Goal: Transaction & Acquisition: Purchase product/service

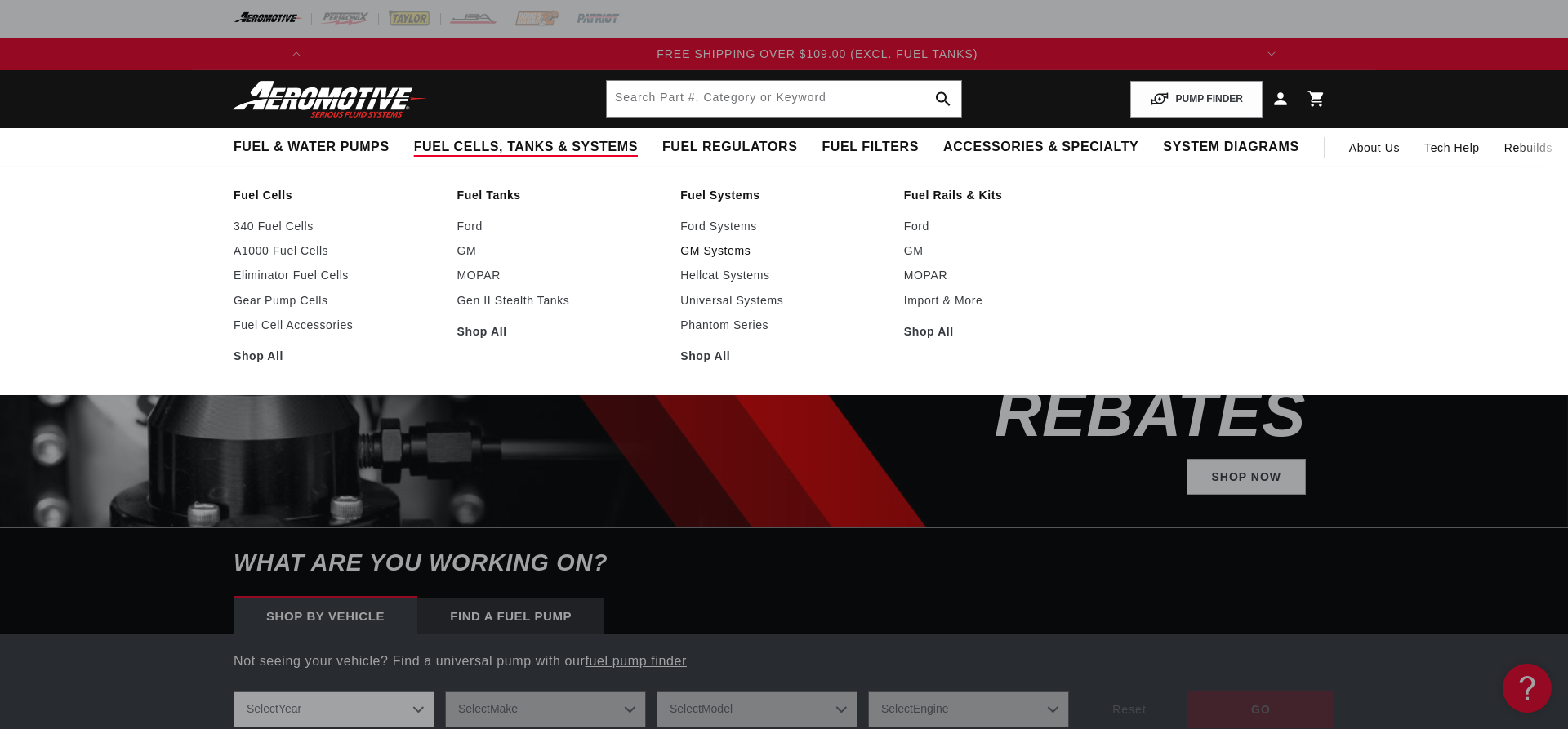
scroll to position [0, 1853]
click at [465, 249] on link "GM" at bounding box center [561, 250] width 207 height 15
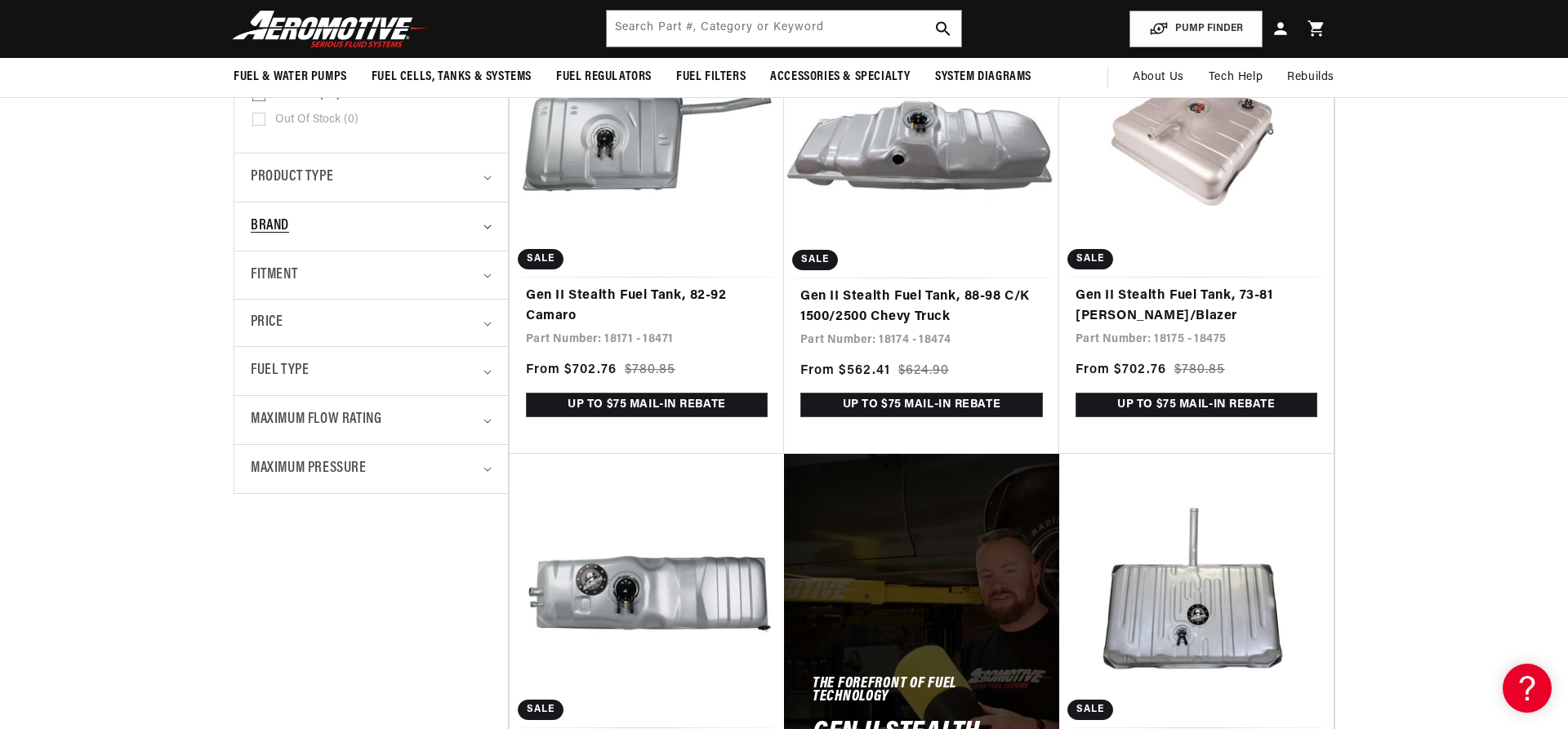
scroll to position [0, 1853]
click at [302, 276] on div "Fitment" at bounding box center [364, 276] width 227 height 24
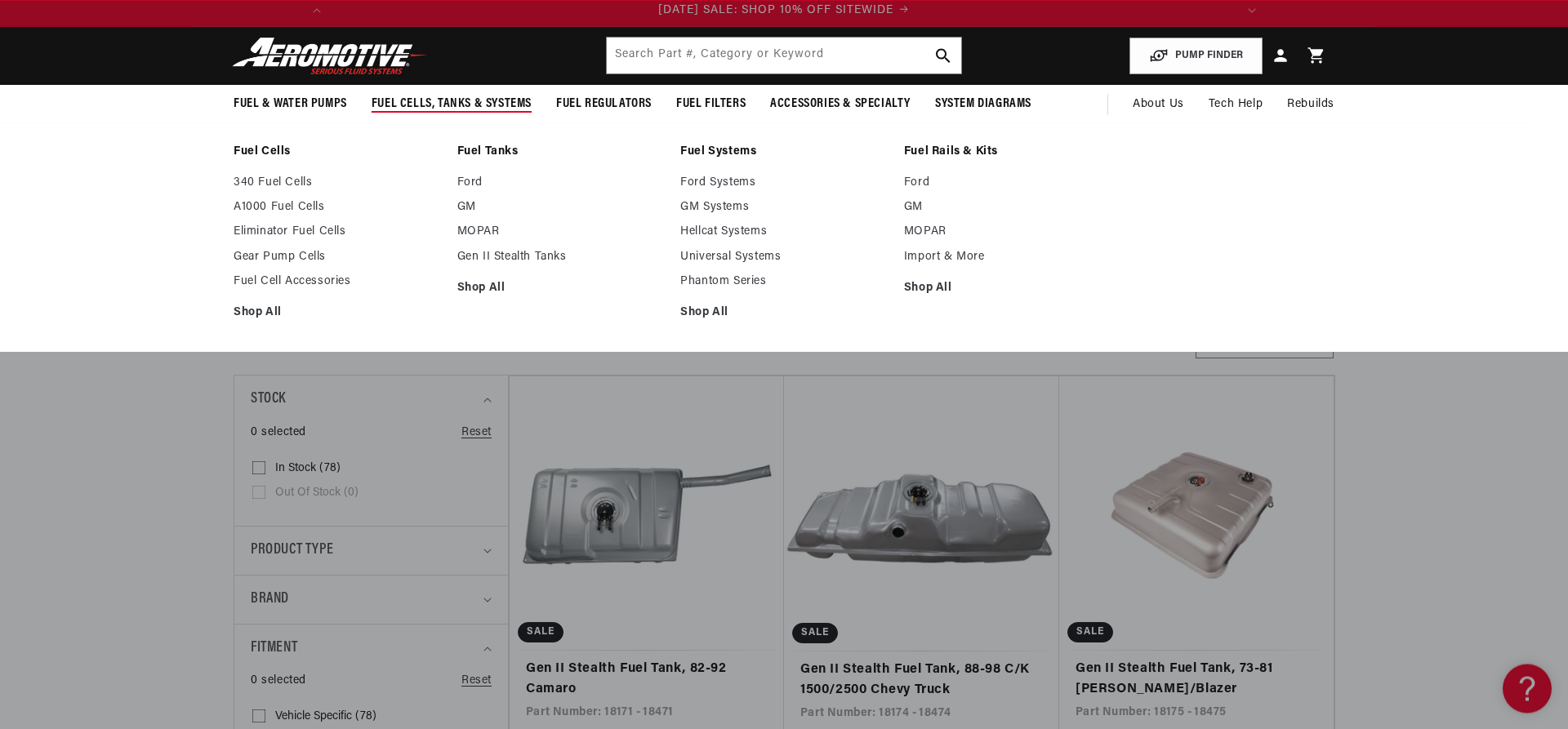
scroll to position [0, 0]
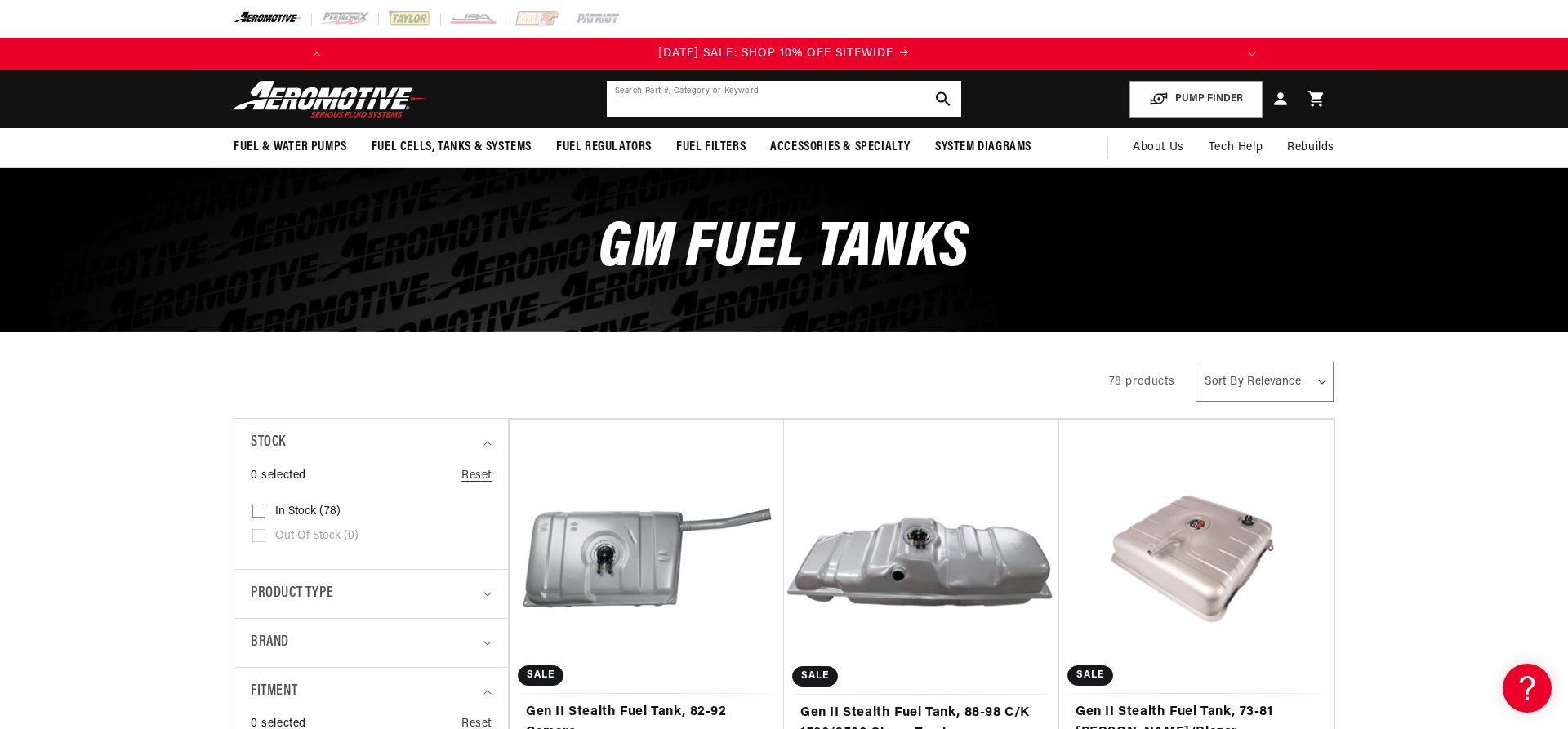
click at [694, 99] on input "text" at bounding box center [784, 99] width 355 height 35
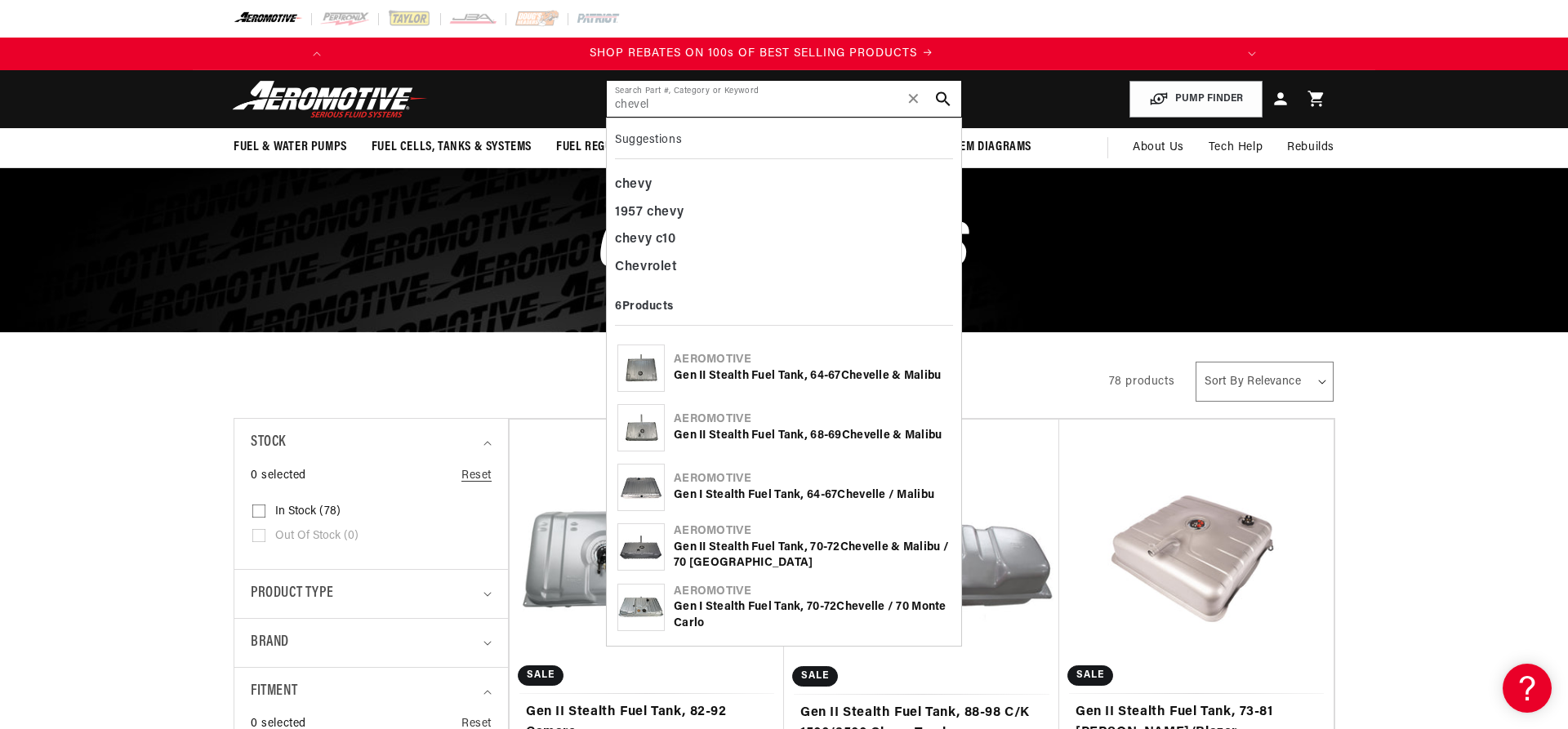
scroll to position [0, 925]
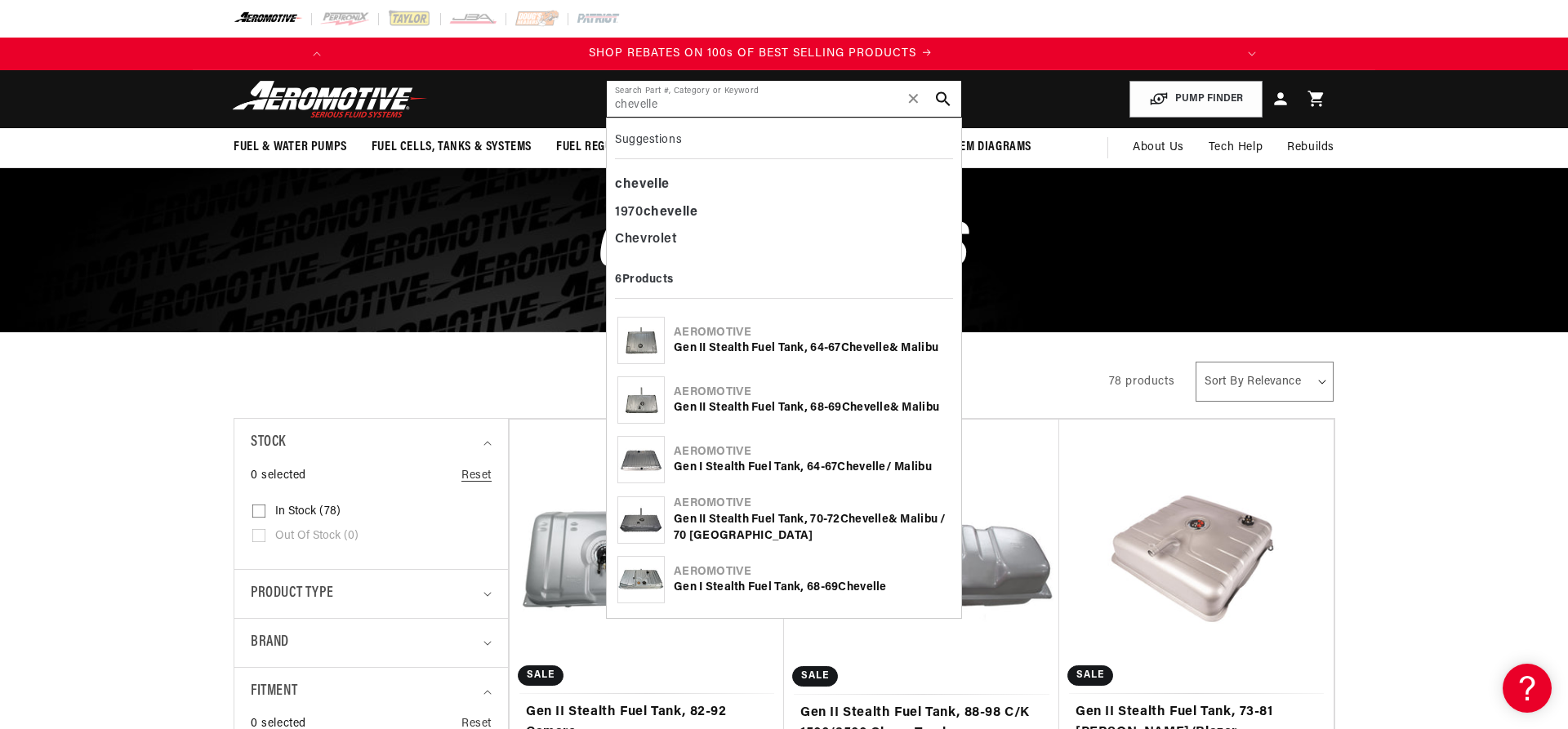
type input "chevelle"
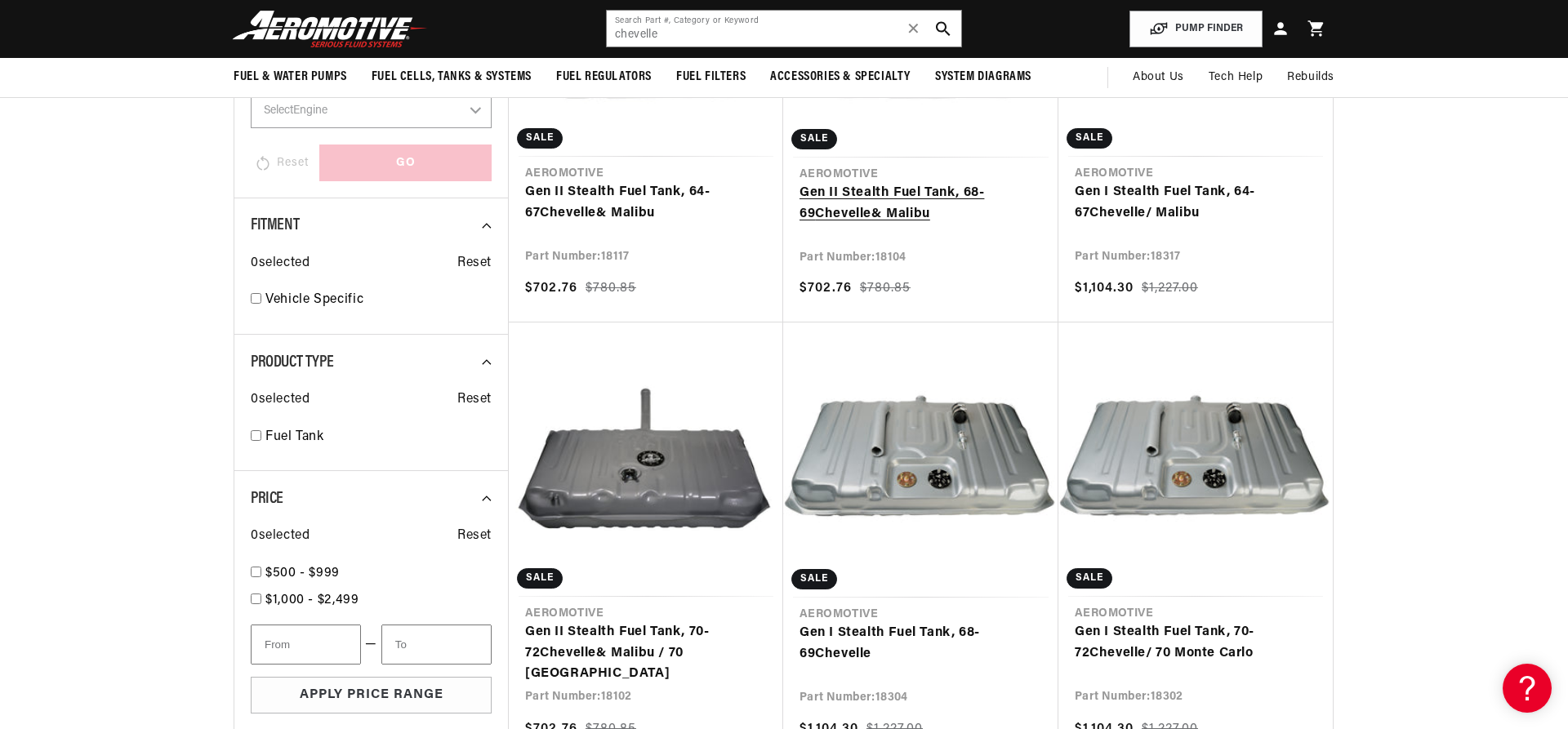
scroll to position [0, 925]
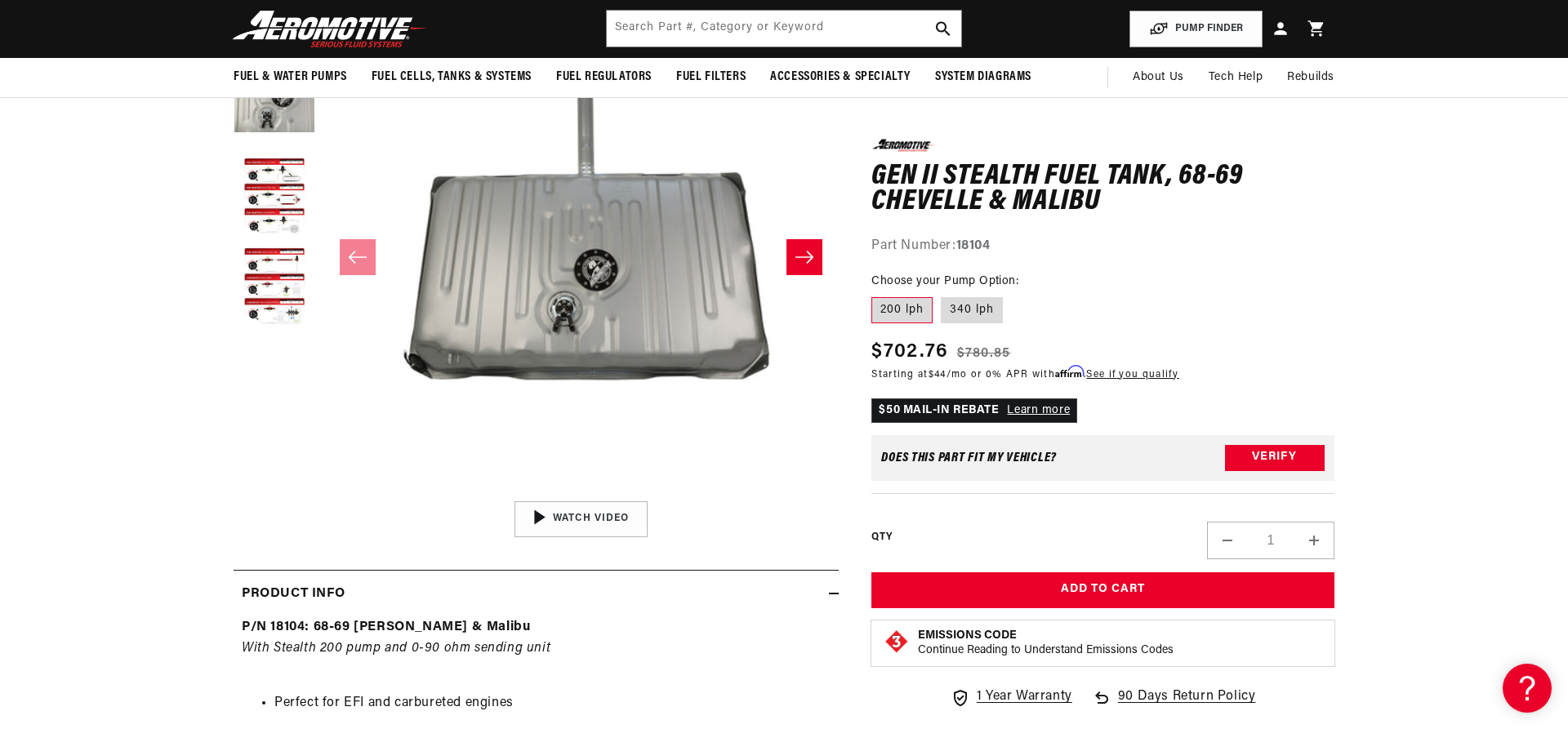
scroll to position [0, 1852]
click at [976, 305] on label "340 lph" at bounding box center [971, 310] width 62 height 27
click at [941, 295] on input "340 lph" at bounding box center [940, 294] width 1 height 1
radio input "true"
click at [891, 314] on label "200 lph" at bounding box center [902, 310] width 61 height 27
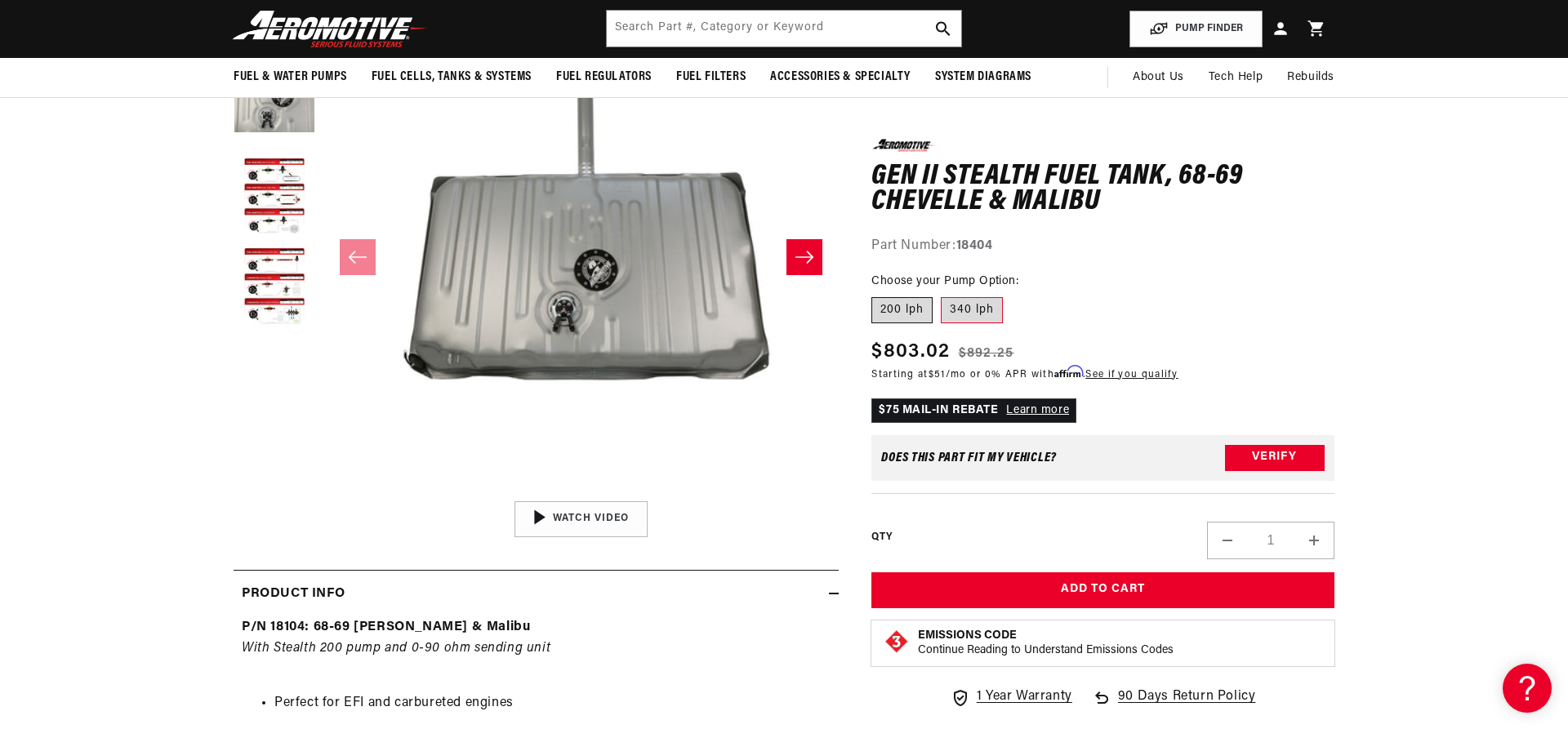
click at [876, 295] on input "200 lph" at bounding box center [875, 294] width 1 height 1
radio input "true"
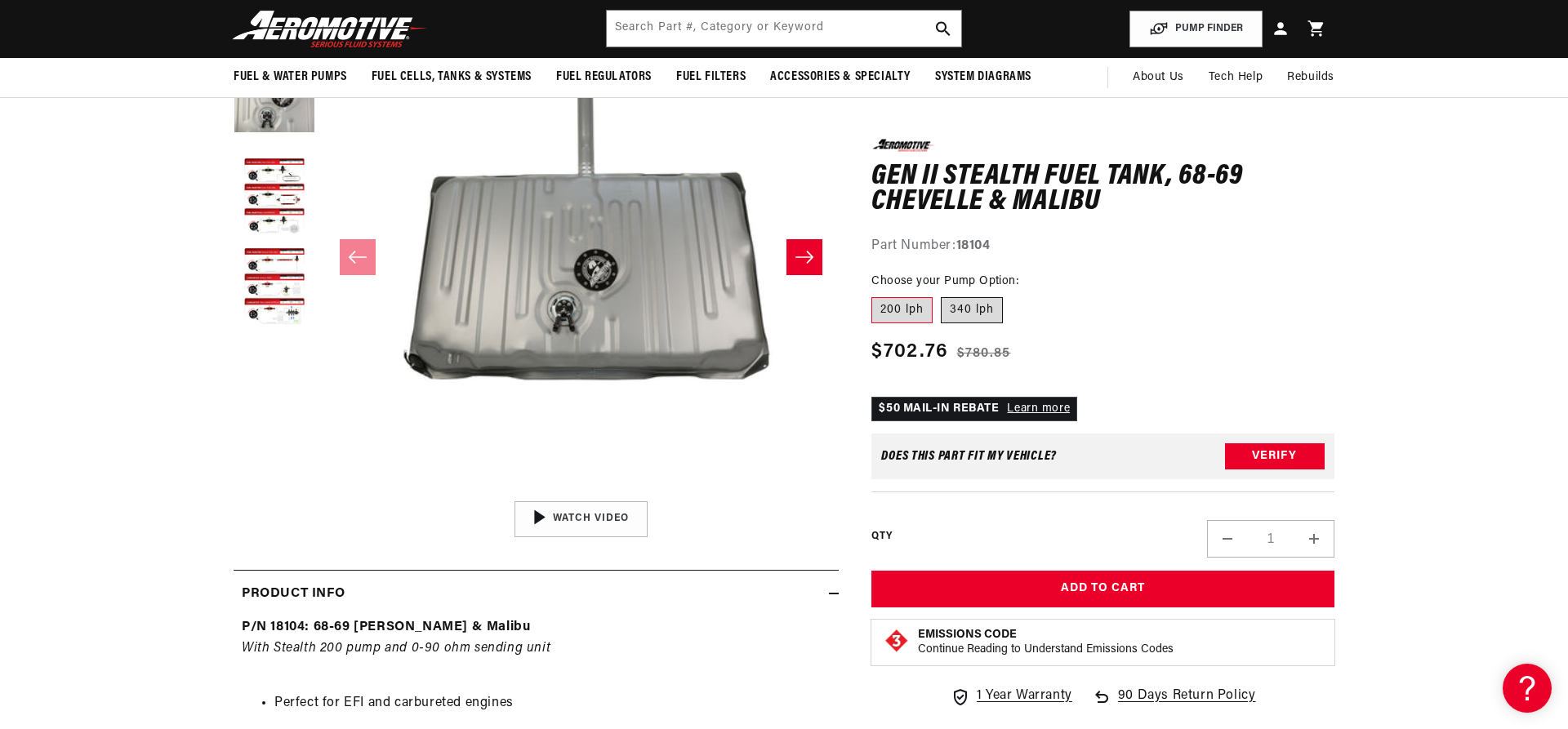
click at [975, 306] on label "340 lph" at bounding box center [971, 310] width 62 height 27
click at [941, 295] on input "340 lph" at bounding box center [940, 294] width 1 height 1
radio input "true"
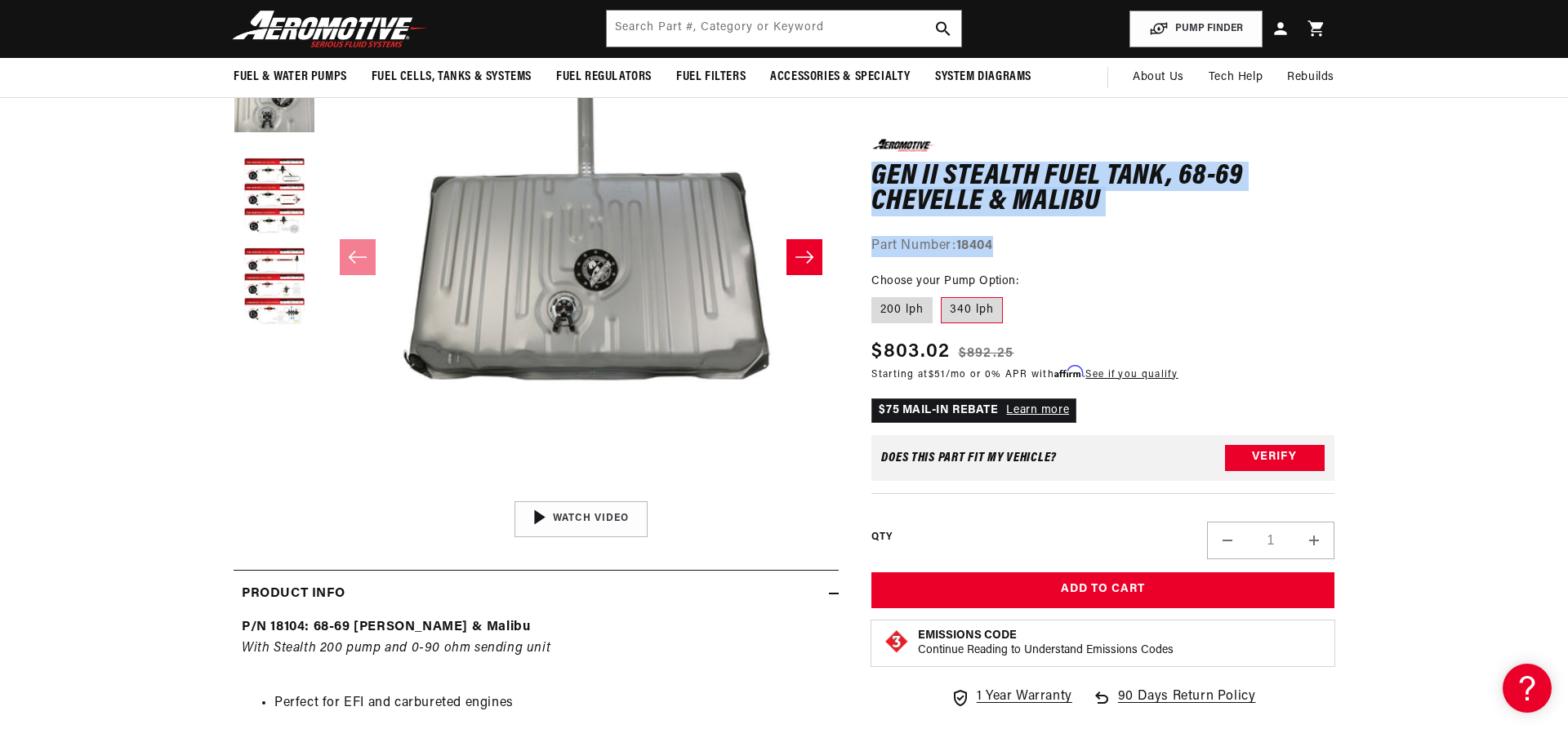
drag, startPoint x: 1023, startPoint y: 238, endPoint x: 877, endPoint y: 173, distance: 159.8
click at [877, 173] on div "0.0 star rating Write a review Gen II Stealth Fuel Tank, 68-69 Chevelle & Malib…" at bounding box center [1103, 197] width 463 height 117
copy div "Gen II Stealth Fuel Tank, 68-69 Chevelle & Malibu Gen II Stealth Fuel Tank, 68-…"
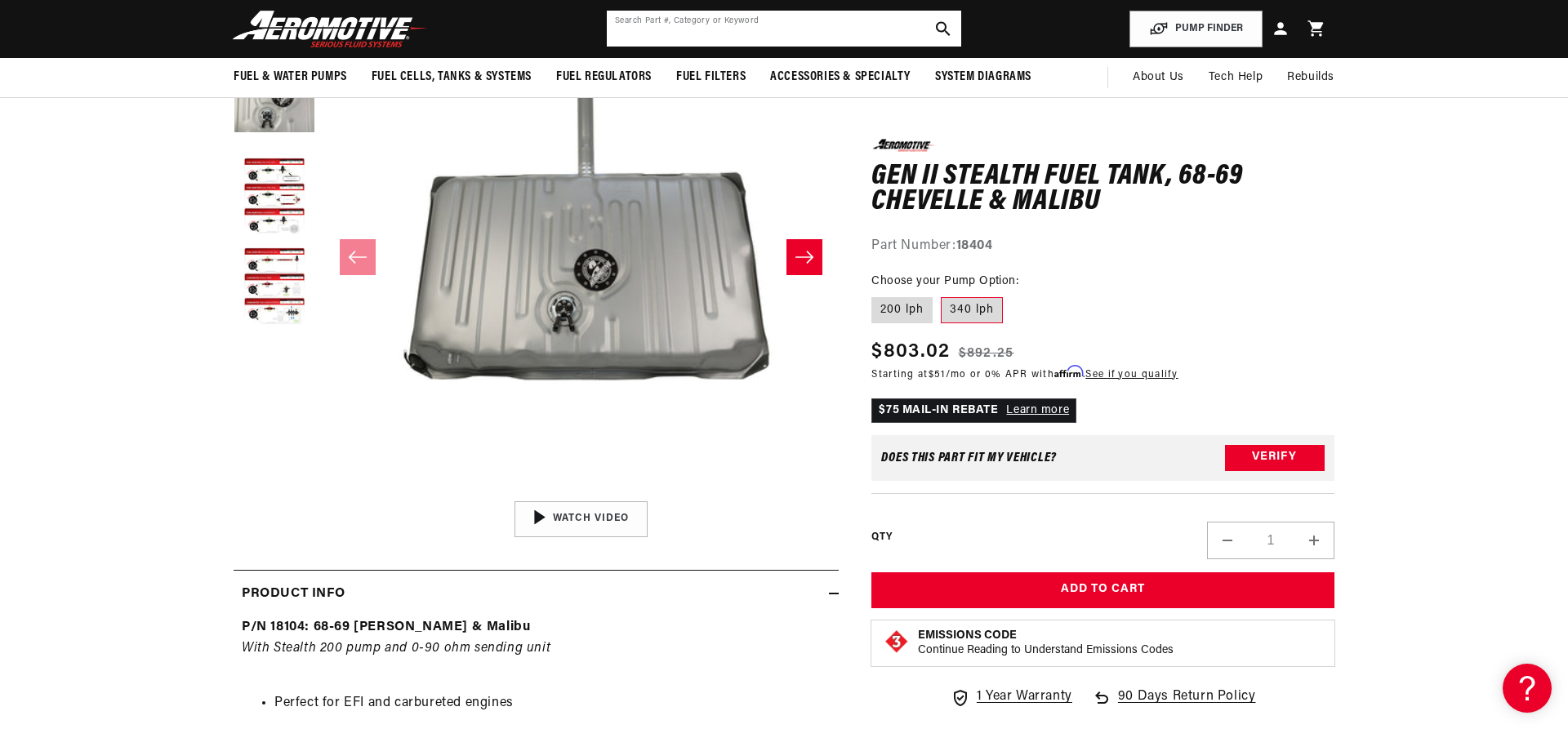
click at [726, 21] on input "text" at bounding box center [784, 29] width 355 height 35
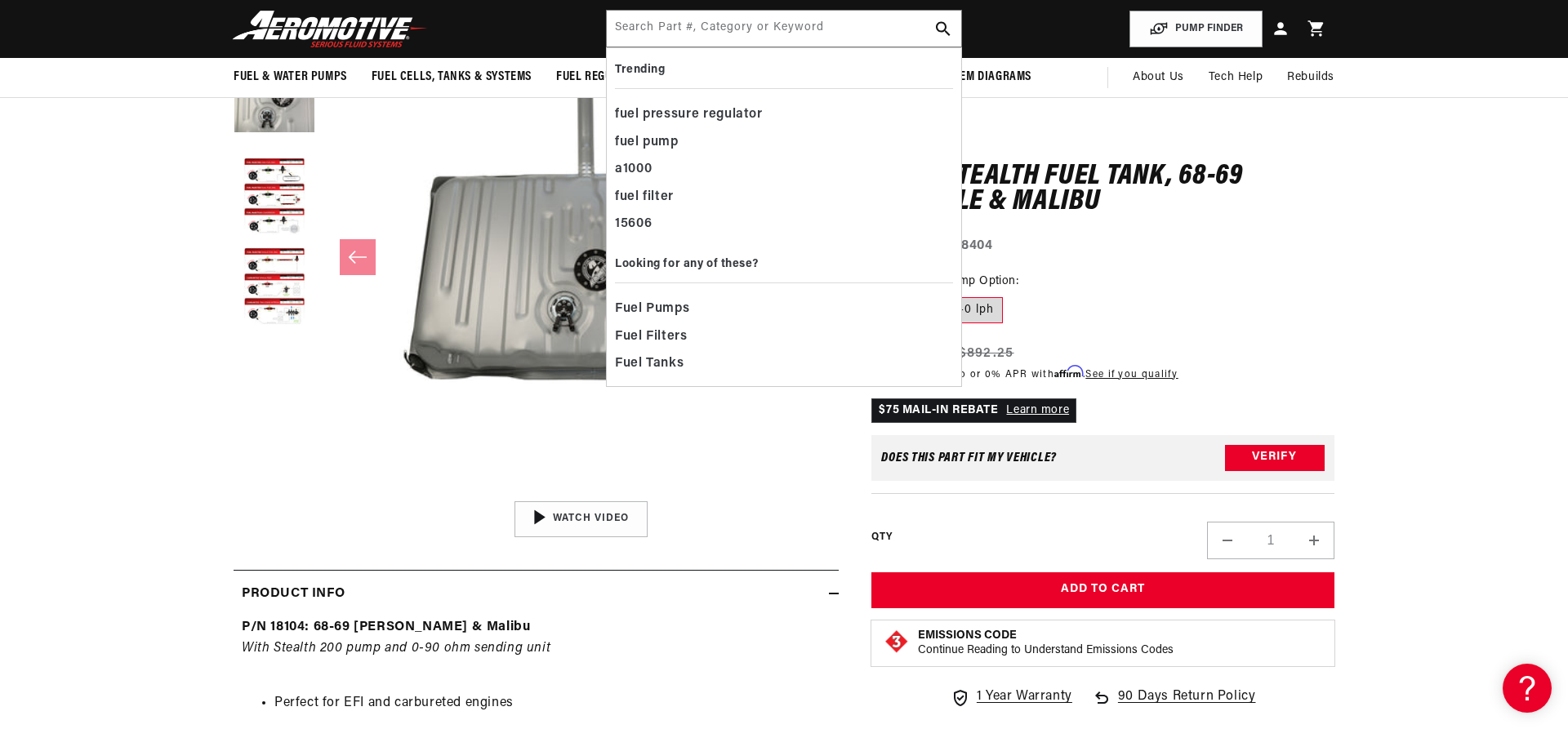
click at [1401, 260] on section "0.0 star rating Write a review Gen II Stealth Fuel Tank, 68-69 Chevelle & Malib…" at bounding box center [784, 711] width 1568 height 1502
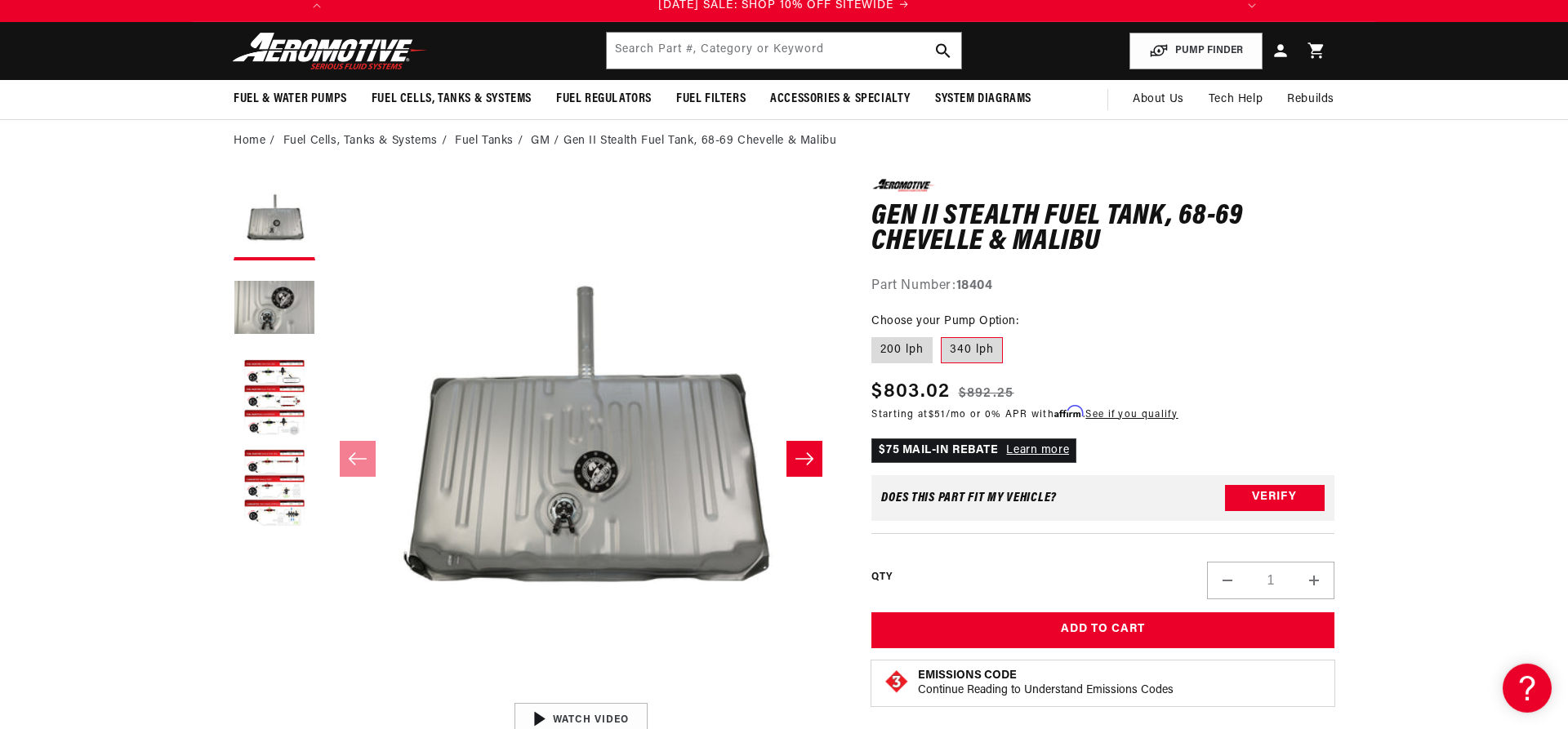
scroll to position [83, 0]
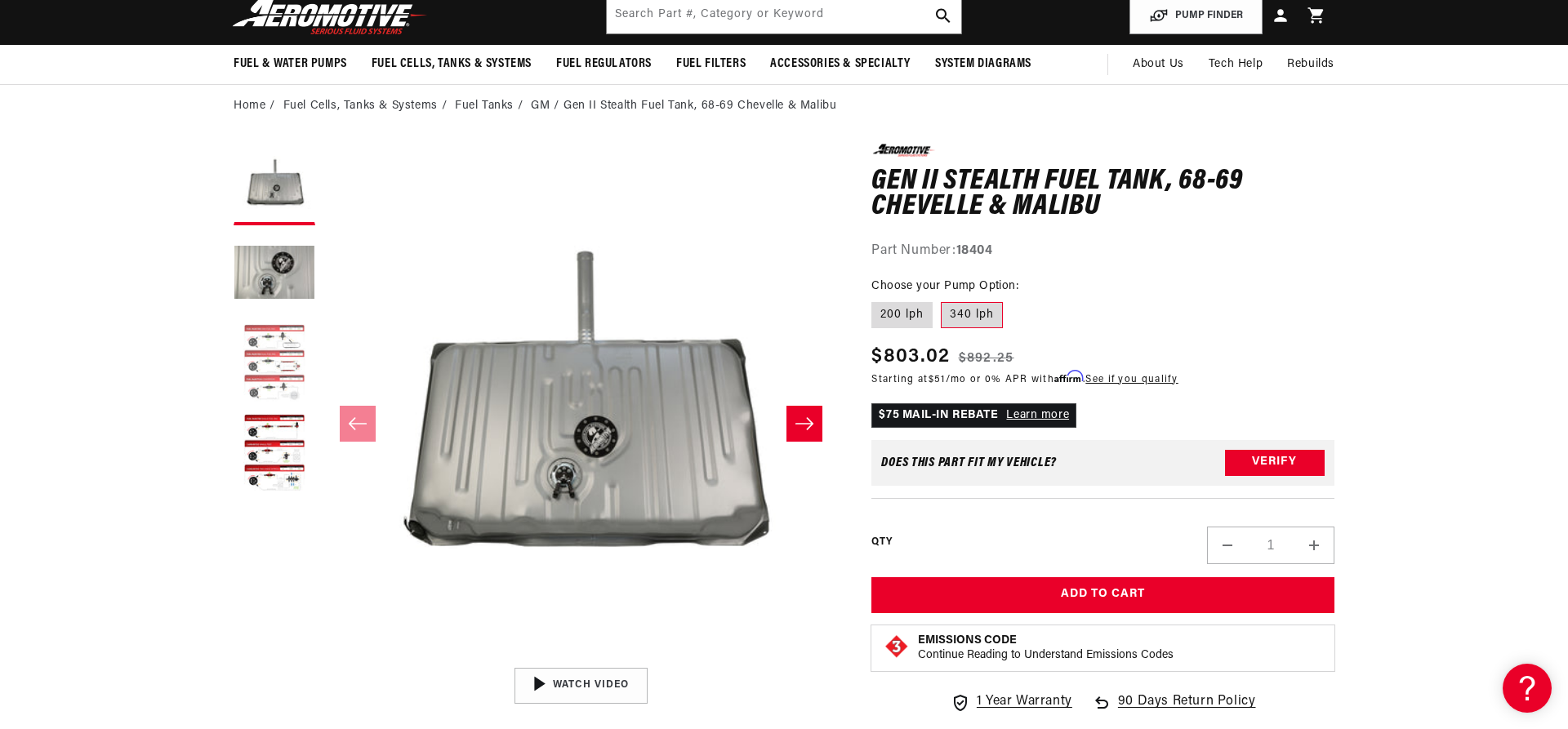
click at [275, 352] on button "Load image 3 in gallery view" at bounding box center [274, 364] width 82 height 82
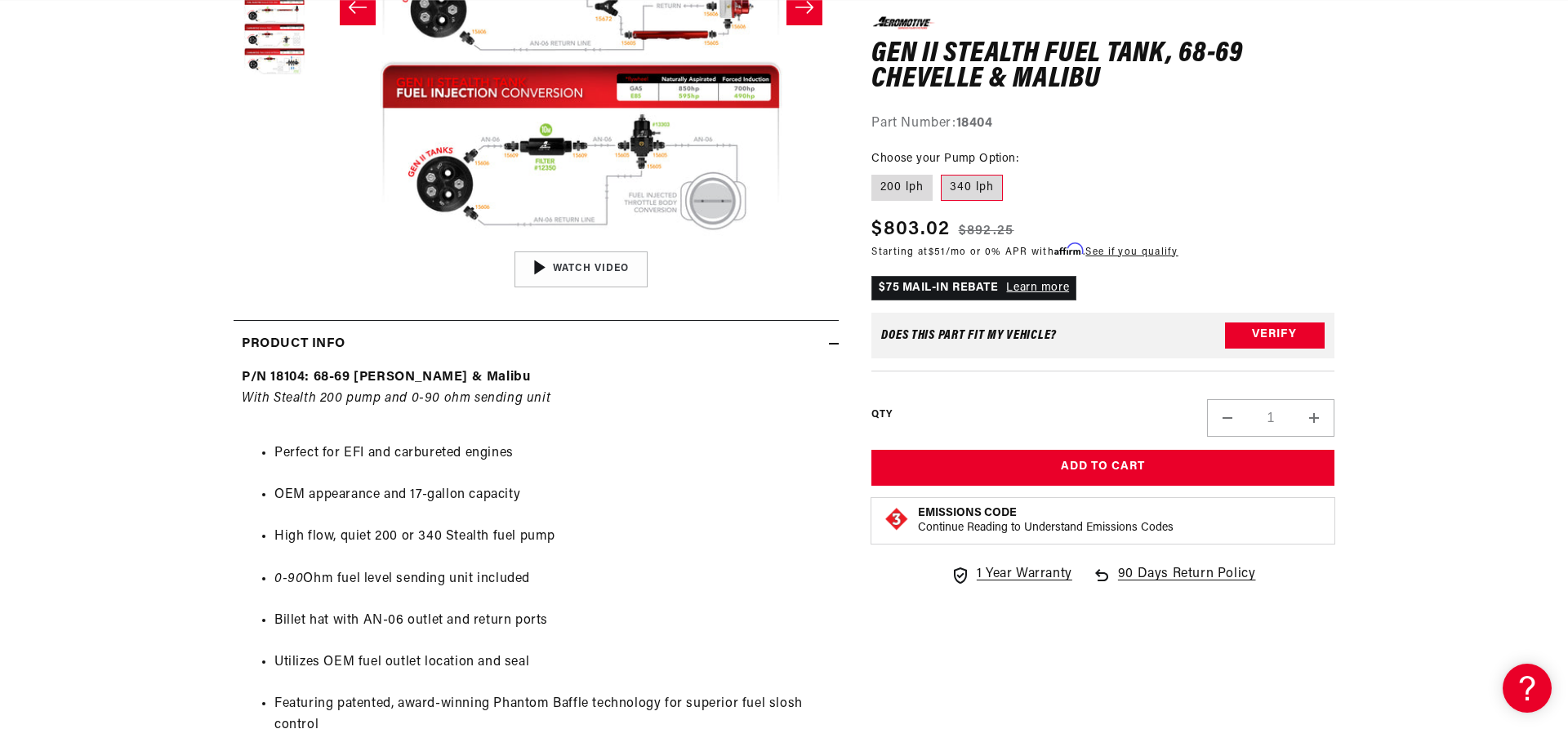
scroll to position [0, 925]
drag, startPoint x: 333, startPoint y: 491, endPoint x: 530, endPoint y: 491, distance: 197.0
click at [530, 491] on li "OEM appearance and 17-gallon capacity" at bounding box center [552, 496] width 556 height 22
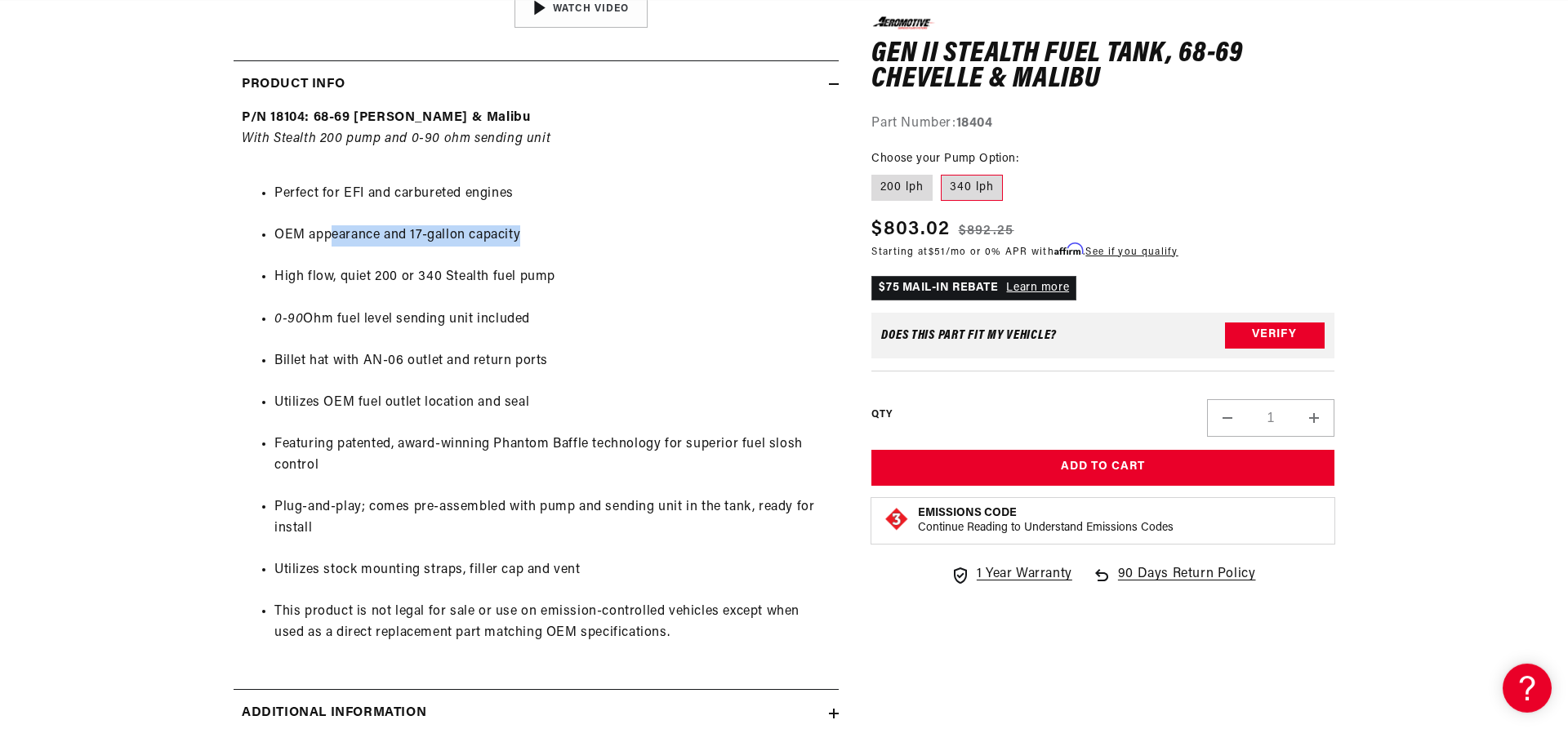
scroll to position [915, 0]
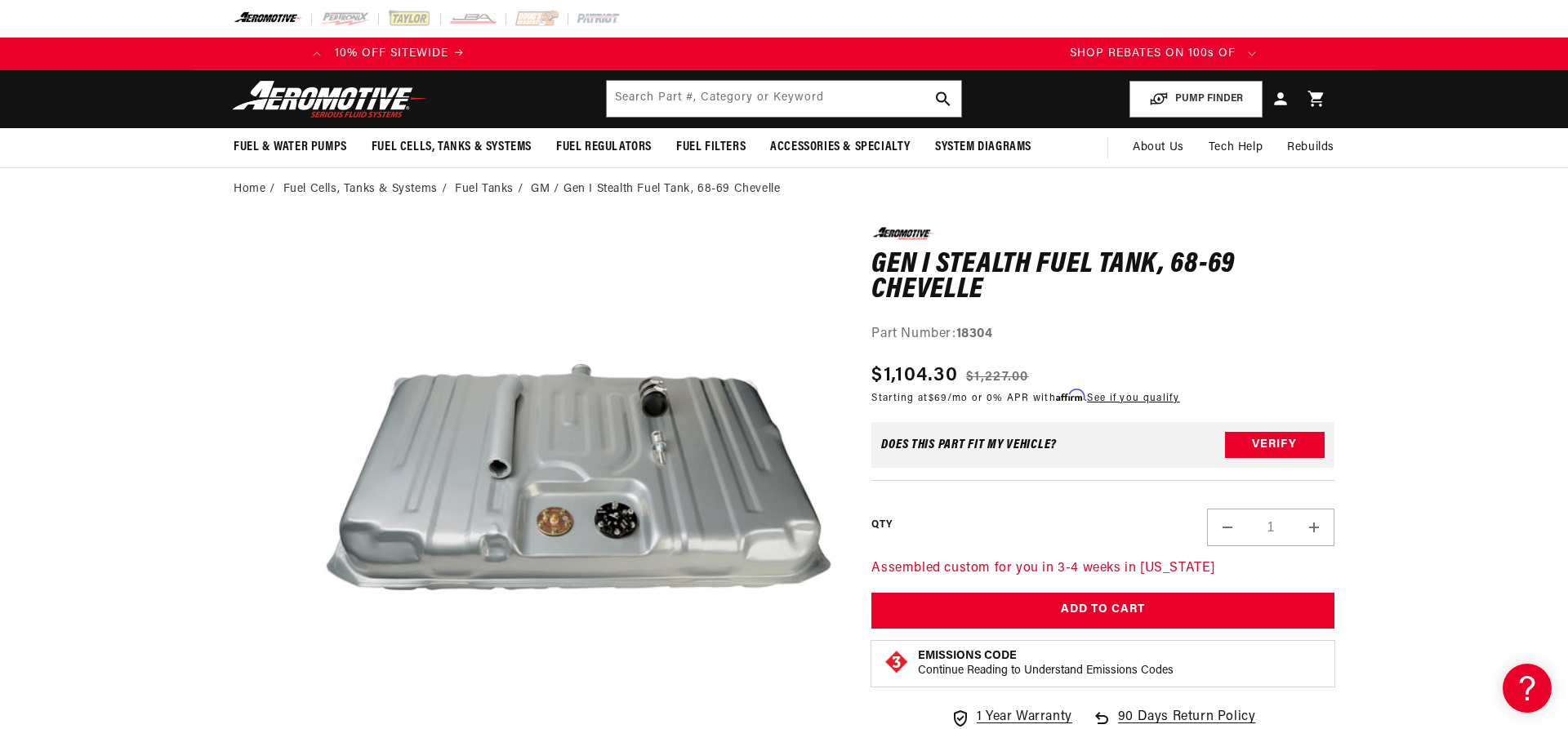
scroll to position [0, 584]
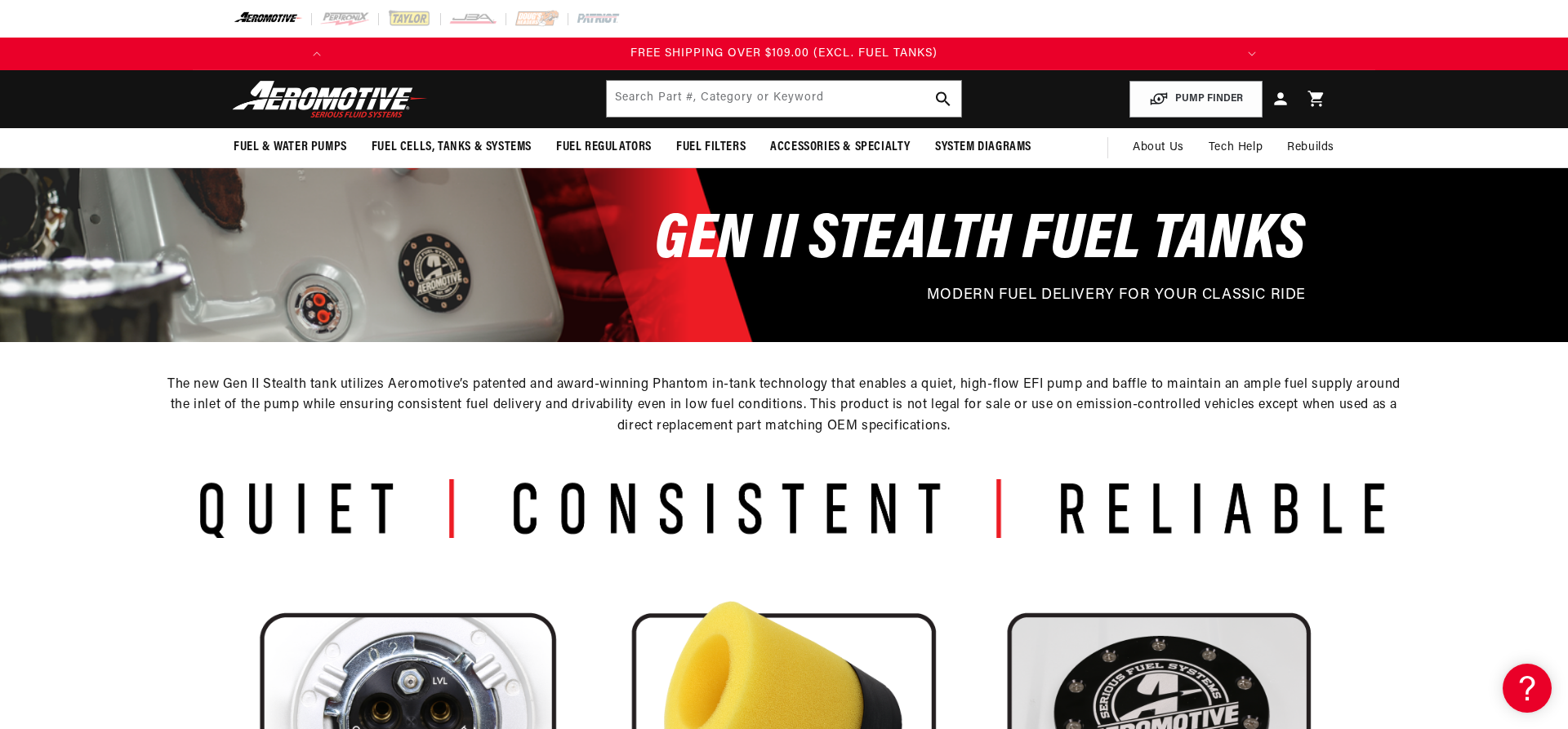
scroll to position [0, 1853]
